Goal: Task Accomplishment & Management: Complete application form

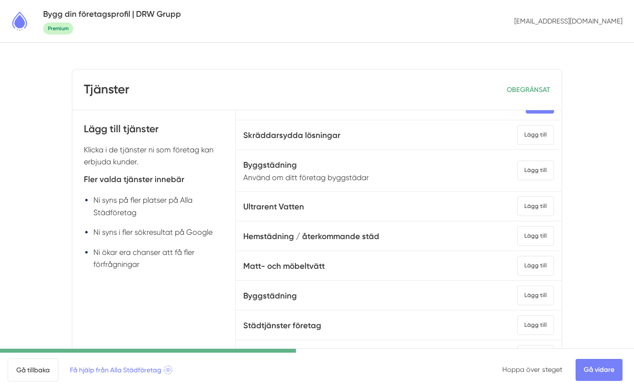
scroll to position [18, 0]
click at [524, 173] on div "Lägg till" at bounding box center [535, 169] width 37 height 20
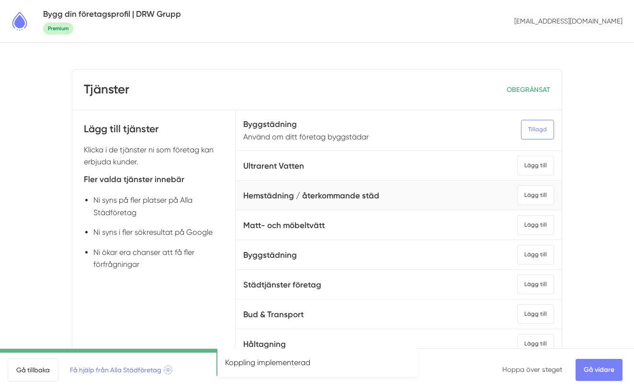
scroll to position [58, 0]
click at [542, 198] on div "Lägg till" at bounding box center [535, 195] width 37 height 20
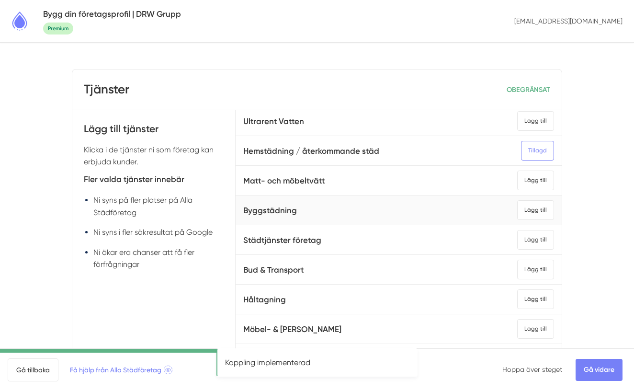
scroll to position [104, 0]
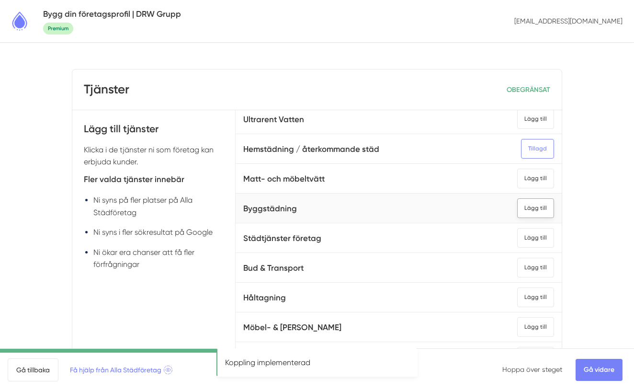
click at [531, 203] on div "Lägg till" at bounding box center [535, 208] width 37 height 20
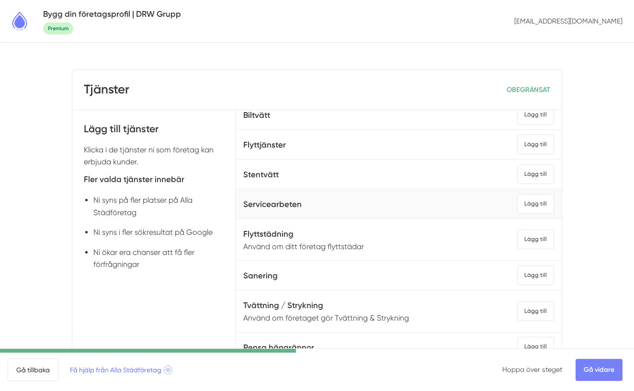
scroll to position [376, 0]
click at [543, 237] on div "Lägg till" at bounding box center [535, 238] width 37 height 20
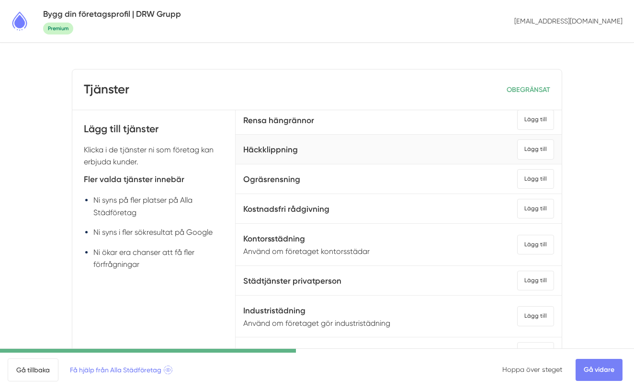
scroll to position [603, 0]
click at [534, 248] on div "Lägg till" at bounding box center [535, 244] width 37 height 20
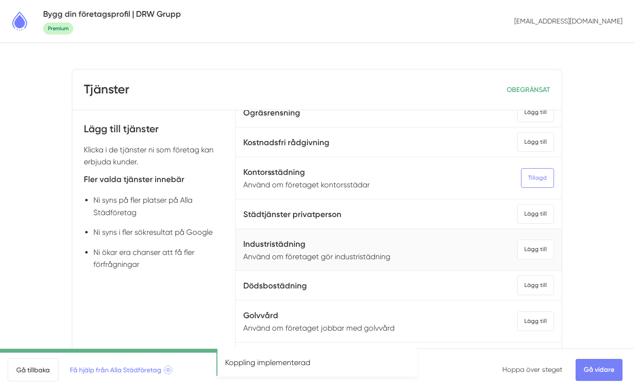
scroll to position [670, 0]
click at [522, 248] on div "Lägg till" at bounding box center [535, 248] width 37 height 20
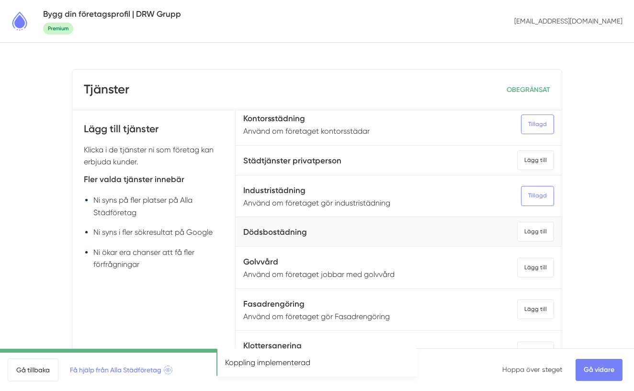
scroll to position [730, 0]
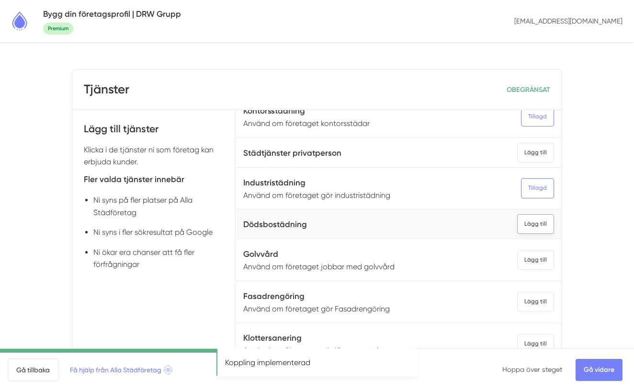
click at [537, 224] on div "Lägg till" at bounding box center [535, 224] width 37 height 20
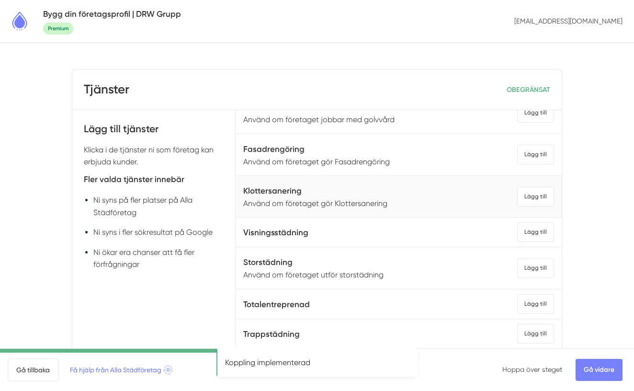
scroll to position [903, 0]
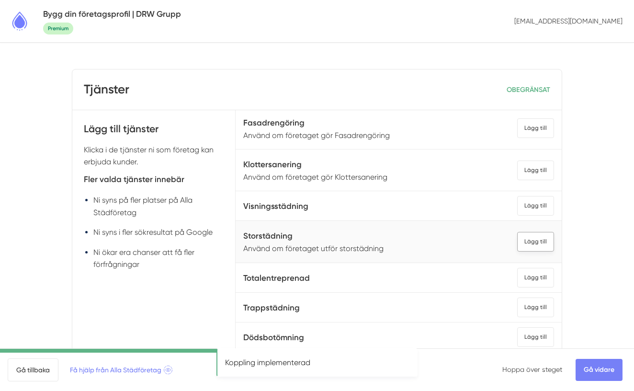
click at [533, 238] on div "Lägg till" at bounding box center [535, 242] width 37 height 20
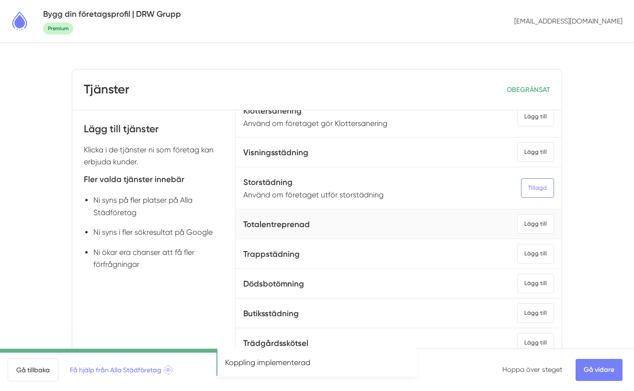
scroll to position [965, 0]
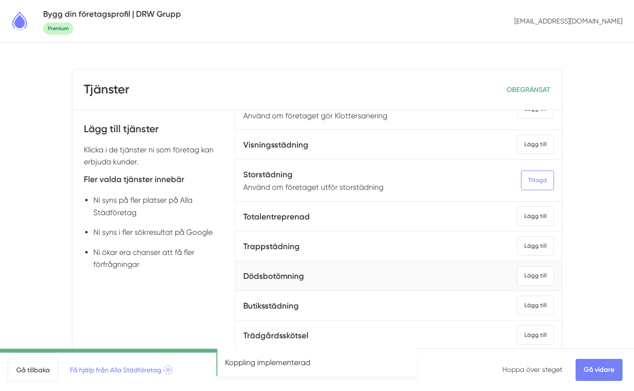
click at [517, 273] on span "Dödsbotömning Lägg till" at bounding box center [398, 276] width 311 height 22
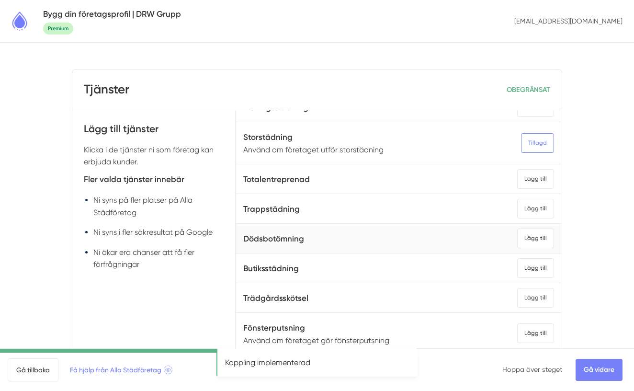
scroll to position [1003, 0]
click at [525, 238] on div "Lägg till" at bounding box center [535, 238] width 37 height 20
click at [537, 263] on div "Lägg till" at bounding box center [535, 268] width 37 height 20
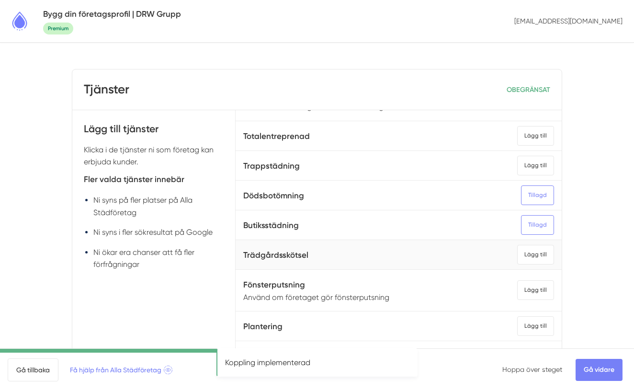
scroll to position [1062, 0]
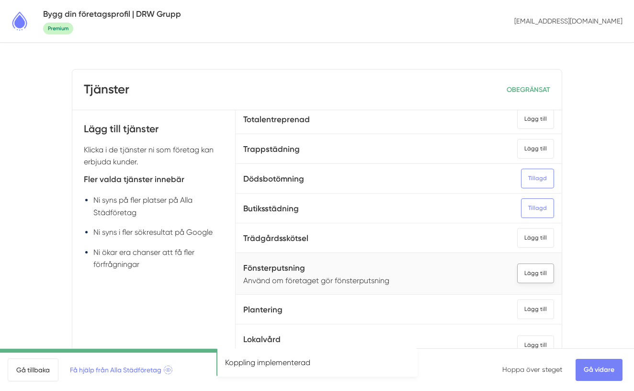
click at [536, 279] on div "Lägg till" at bounding box center [535, 273] width 37 height 20
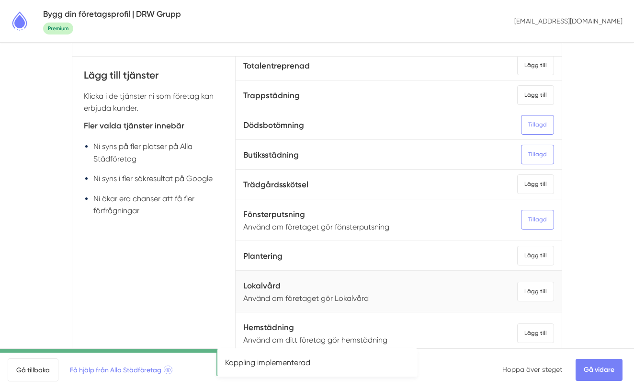
scroll to position [86, 0]
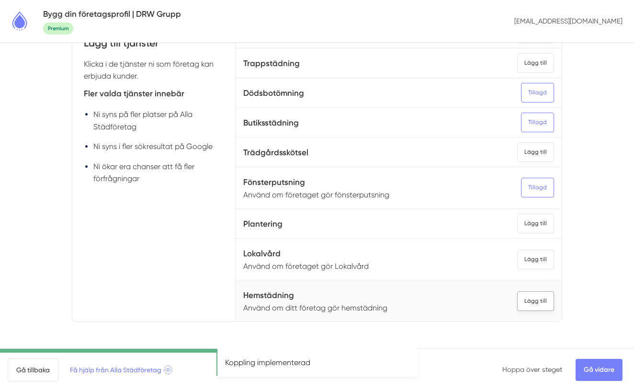
click at [532, 302] on div "Lägg till" at bounding box center [535, 301] width 37 height 20
click at [600, 368] on link "Gå vidare" at bounding box center [599, 370] width 47 height 22
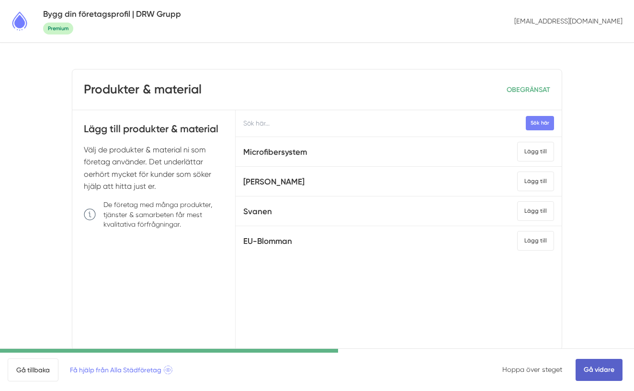
click at [603, 369] on link "Gå vidare" at bounding box center [599, 370] width 47 height 22
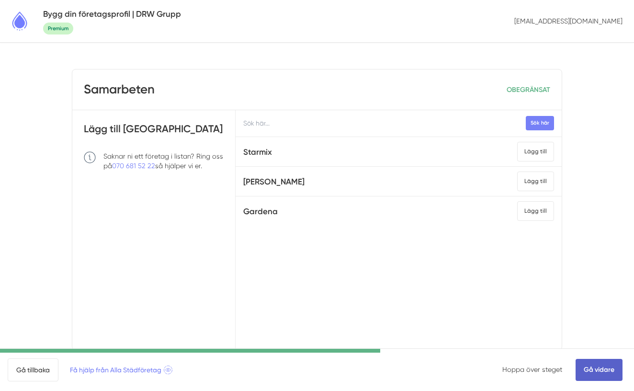
click at [597, 372] on link "Gå vidare" at bounding box center [599, 370] width 47 height 22
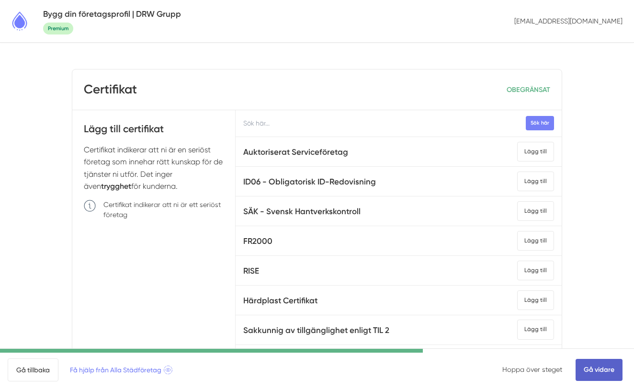
click at [602, 375] on link "Gå vidare" at bounding box center [599, 370] width 47 height 22
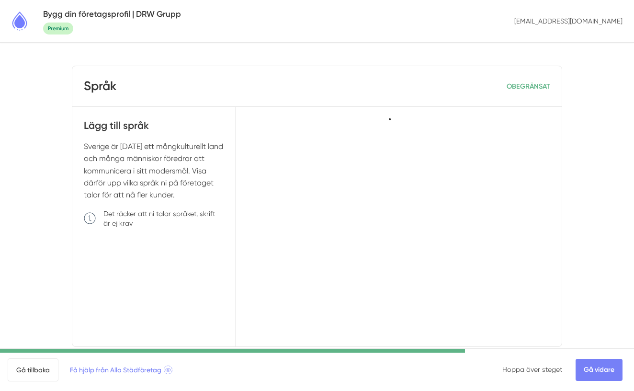
scroll to position [4, 0]
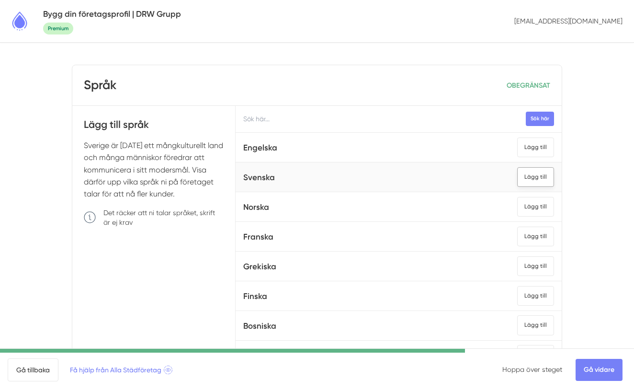
click at [529, 181] on div "Lägg till" at bounding box center [535, 177] width 37 height 20
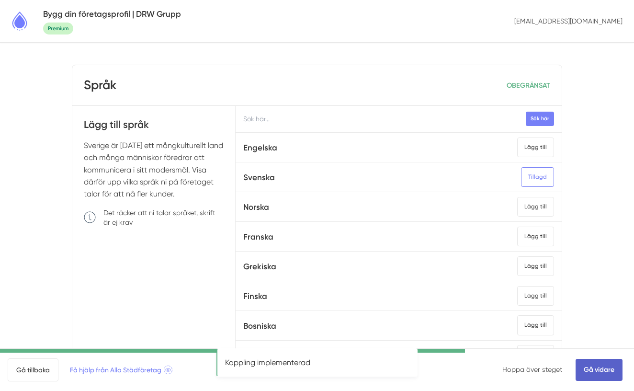
click at [598, 369] on link "Gå vidare" at bounding box center [599, 370] width 47 height 22
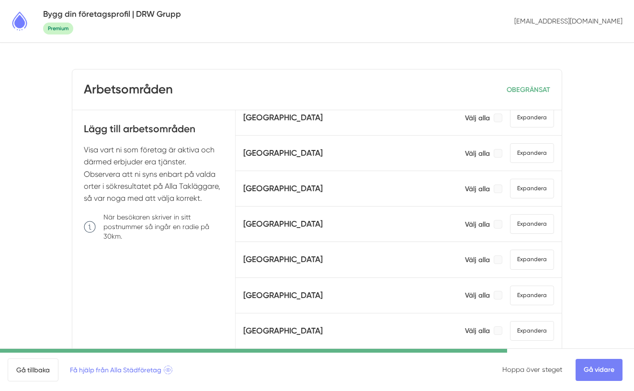
scroll to position [539, 0]
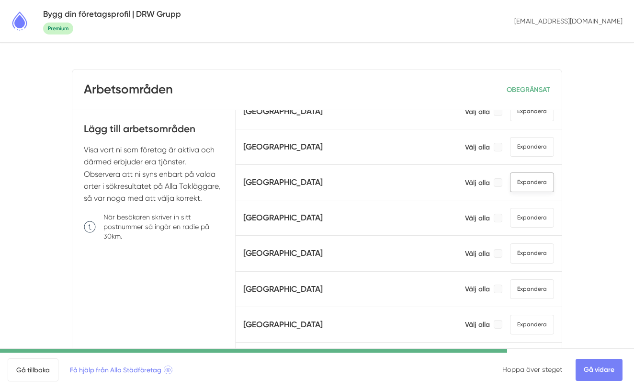
click at [520, 183] on span "Expandera" at bounding box center [532, 182] width 44 height 20
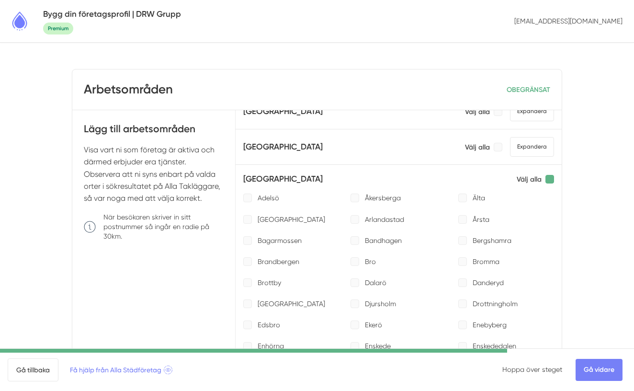
click at [545, 178] on div at bounding box center [549, 179] width 9 height 9
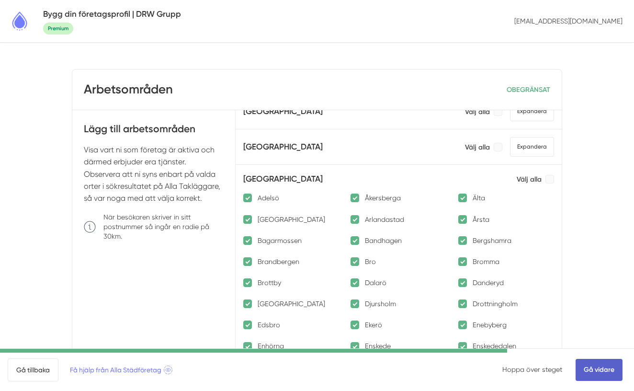
click at [595, 370] on link "Gå vidare" at bounding box center [599, 370] width 47 height 22
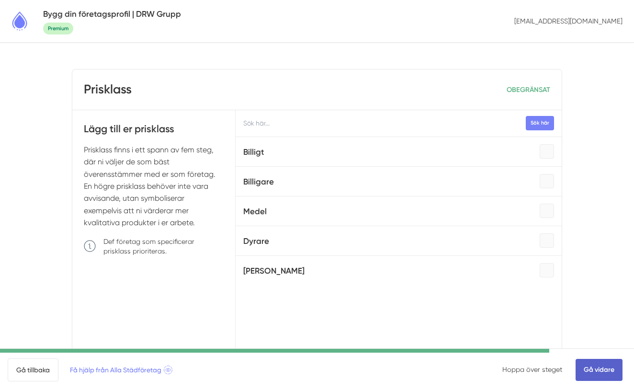
click at [609, 370] on link "Gå vidare" at bounding box center [599, 370] width 47 height 22
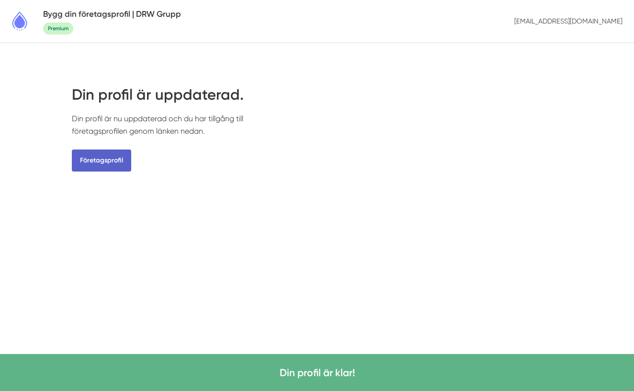
click at [107, 159] on link "Företagsprofil" at bounding box center [101, 160] width 59 height 22
